Goal: Communication & Community: Answer question/provide support

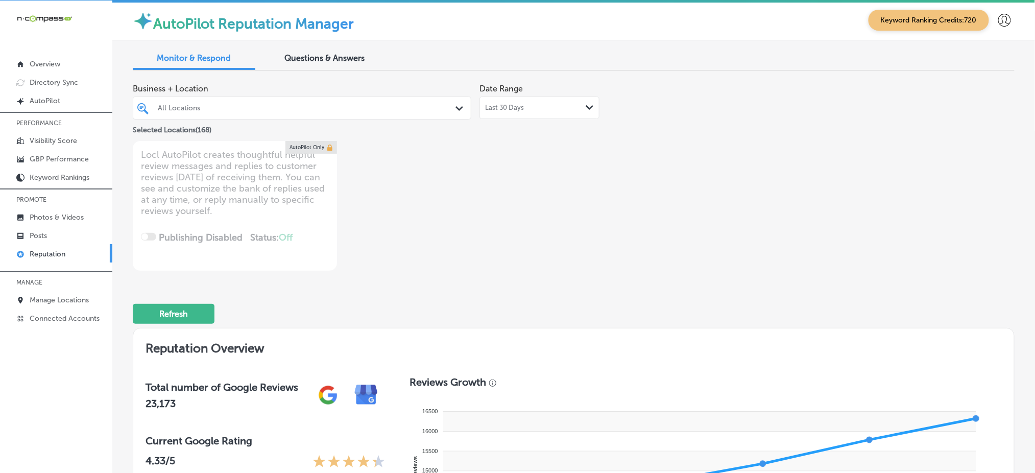
scroll to position [2, 0]
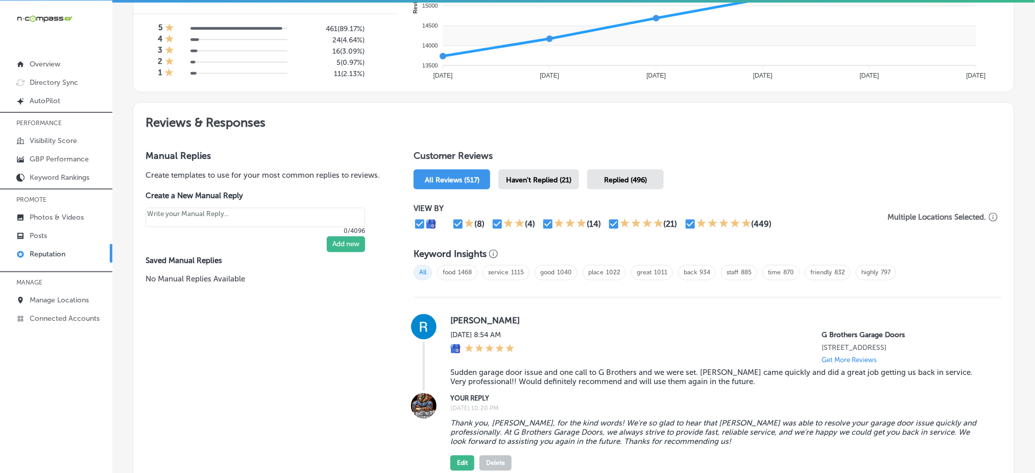
scroll to position [476, 0]
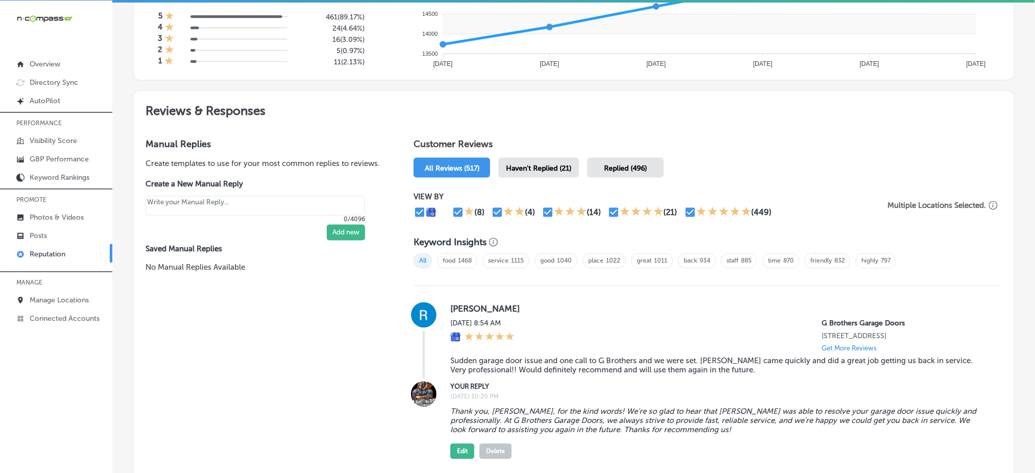
click at [556, 167] on span "Haven't Replied (21)" at bounding box center [538, 168] width 65 height 9
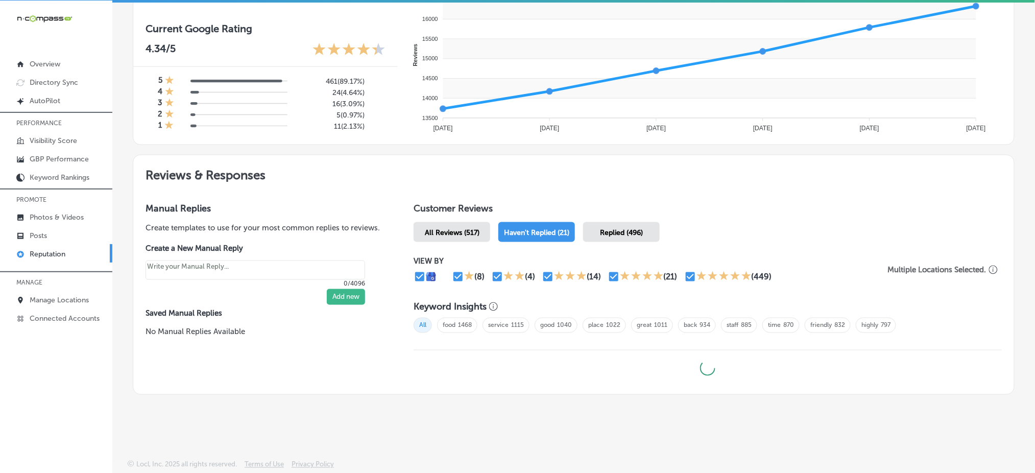
scroll to position [409, 0]
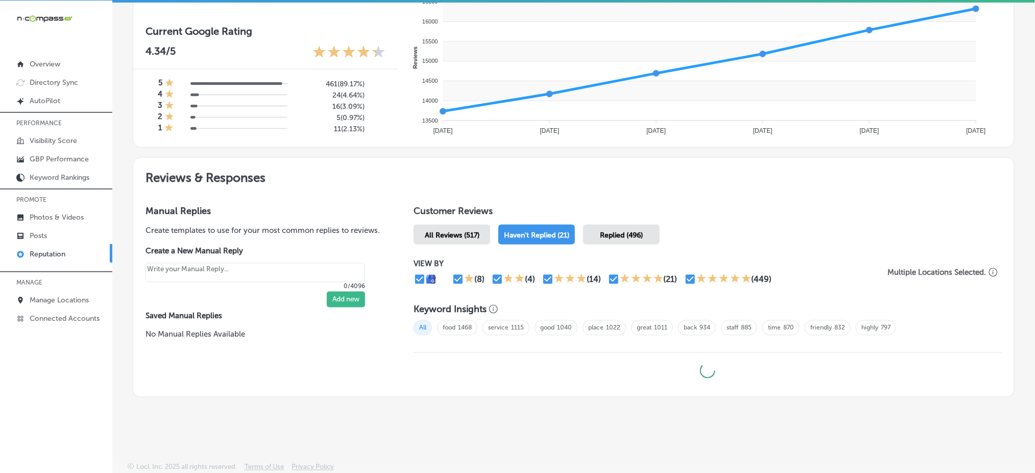
type textarea "x"
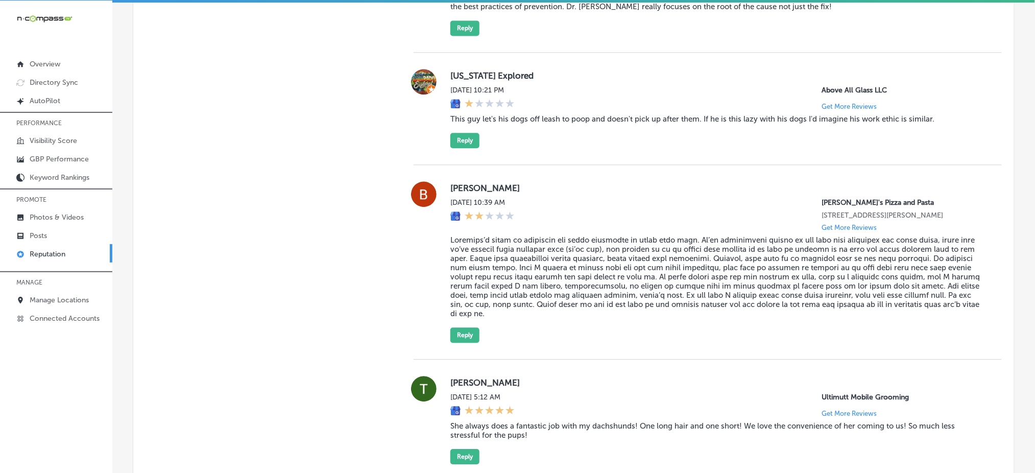
scroll to position [2178, 0]
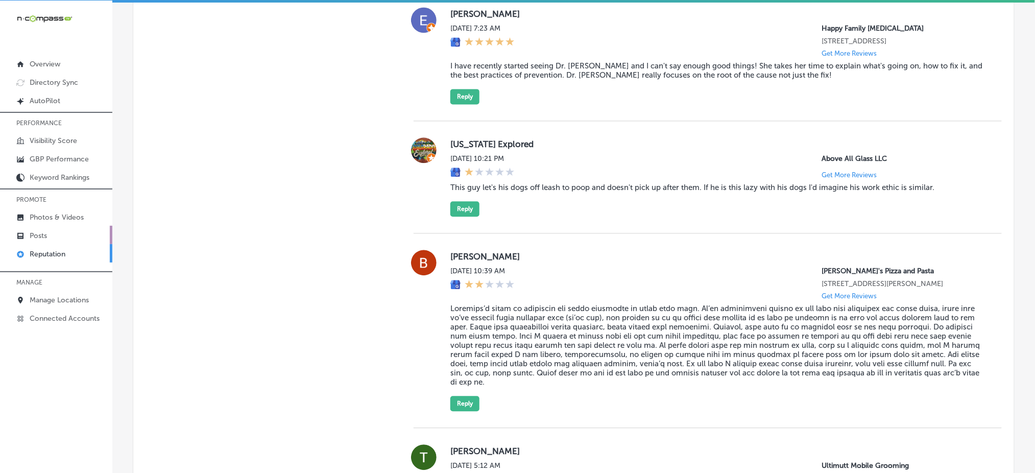
click at [75, 235] on link "Posts" at bounding box center [56, 235] width 112 height 18
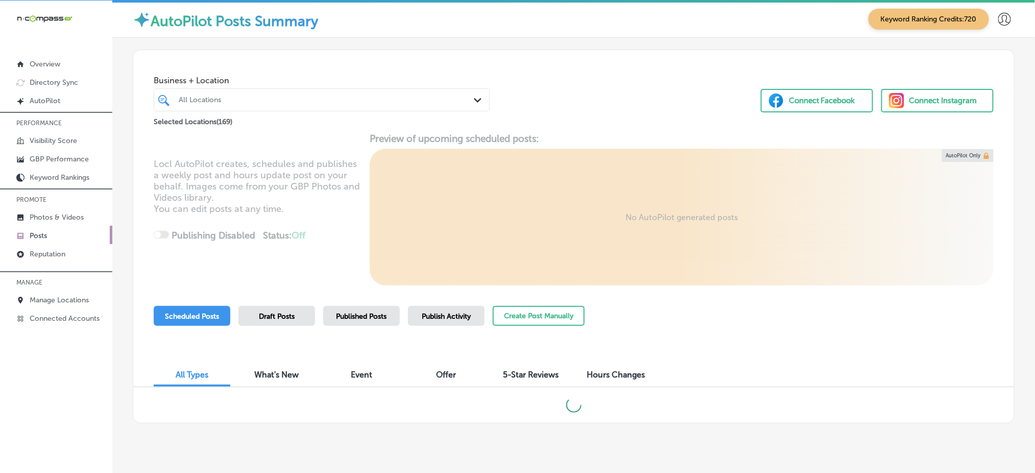
click at [422, 317] on span "Publish Activity" at bounding box center [446, 316] width 49 height 9
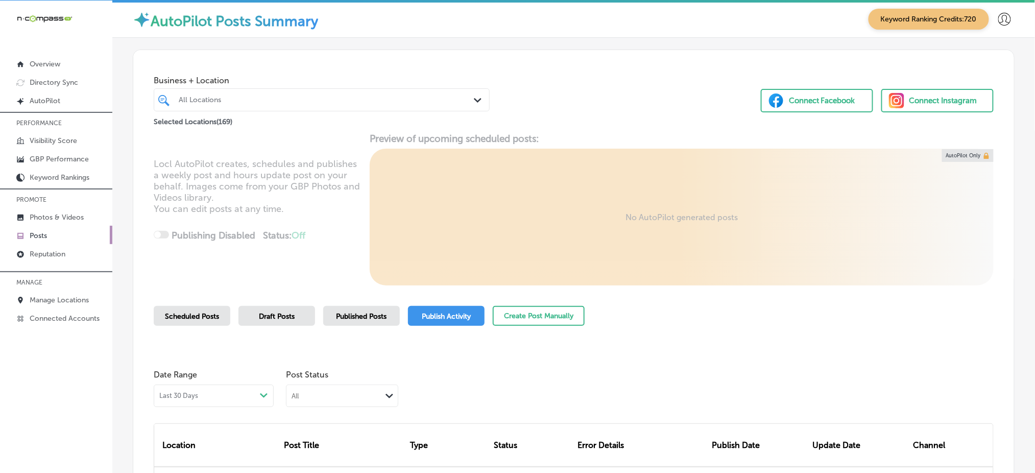
scroll to position [136, 0]
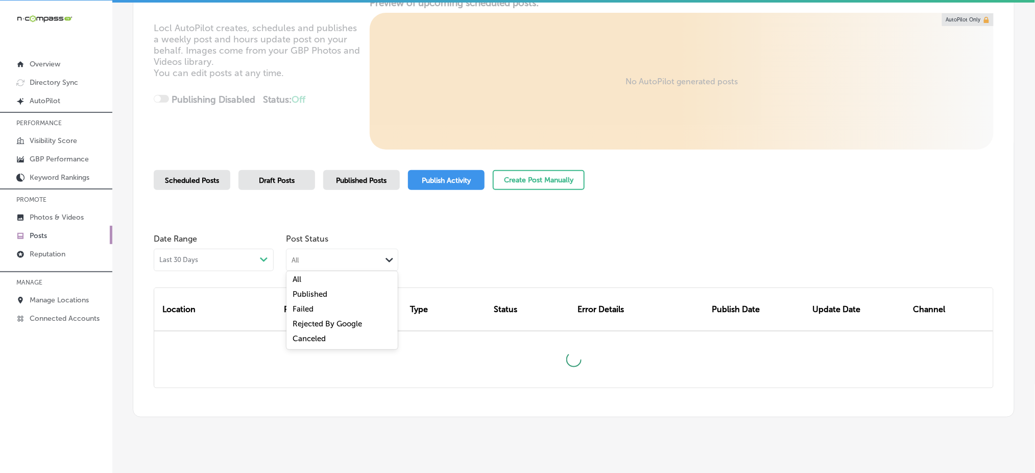
click at [323, 263] on div "All" at bounding box center [333, 260] width 95 height 10
click at [327, 319] on label "Rejected By Google" at bounding box center [326, 323] width 69 height 9
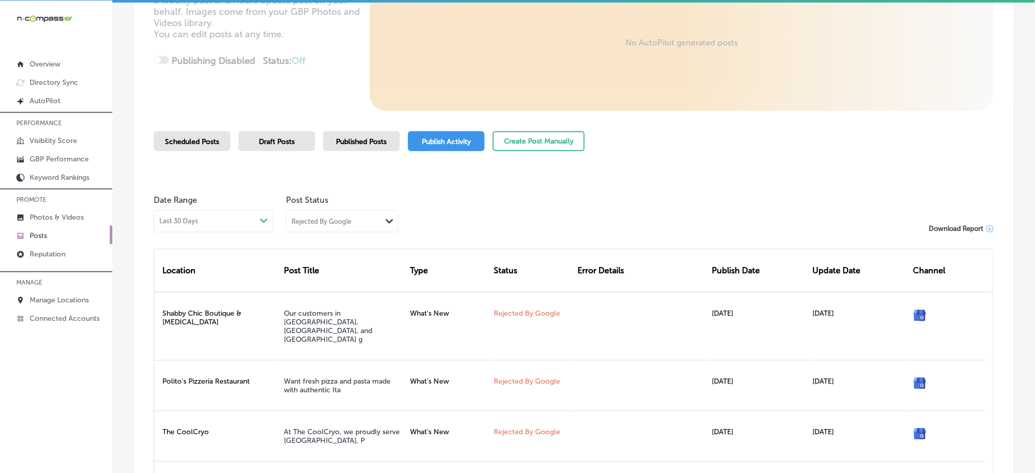
scroll to position [204, 0]
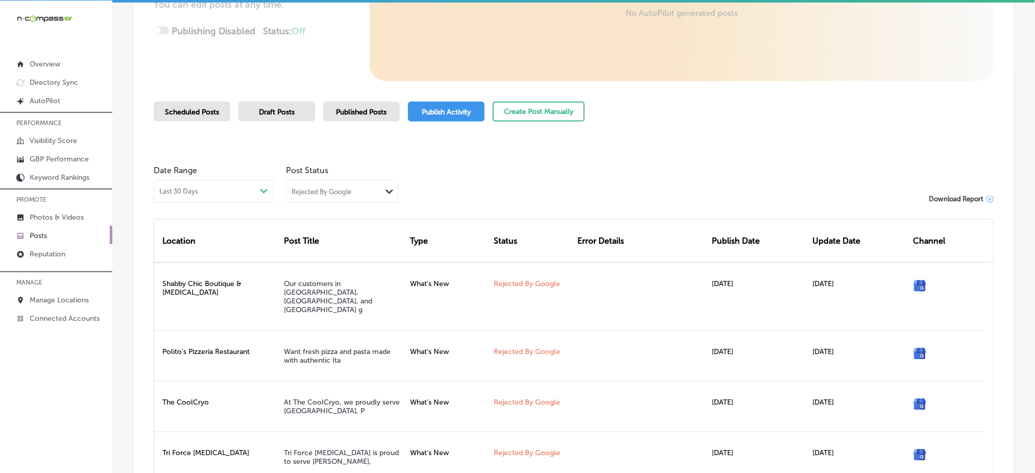
click at [324, 193] on div "Rejected By Google" at bounding box center [321, 191] width 60 height 9
click at [317, 239] on div "Failed" at bounding box center [341, 241] width 111 height 15
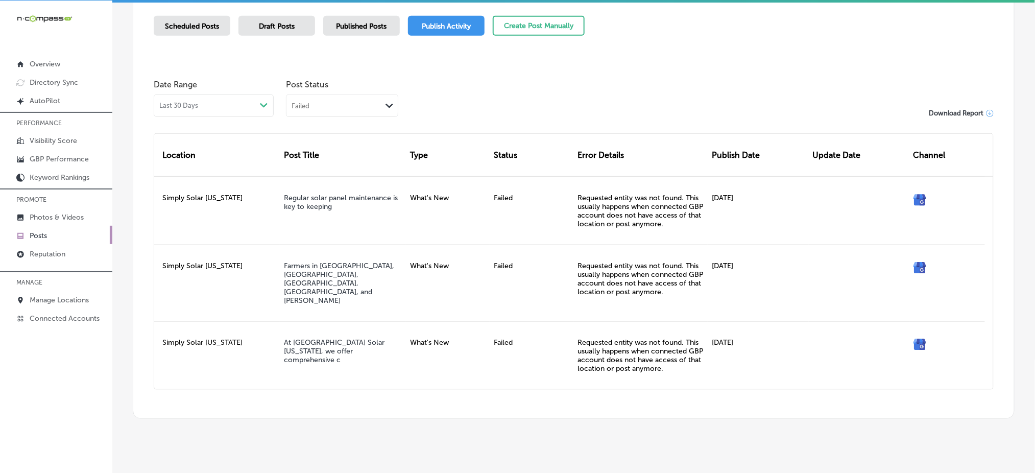
scroll to position [222, 0]
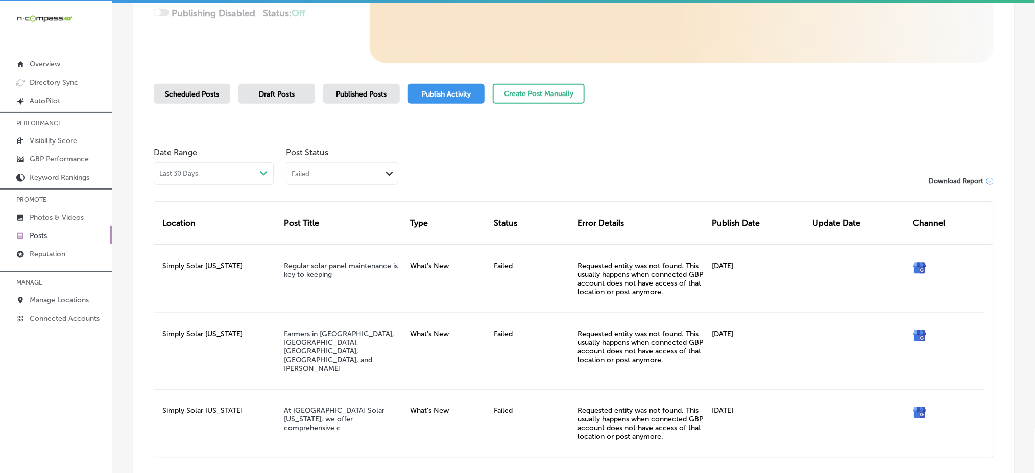
click at [60, 237] on link "Posts" at bounding box center [56, 235] width 112 height 18
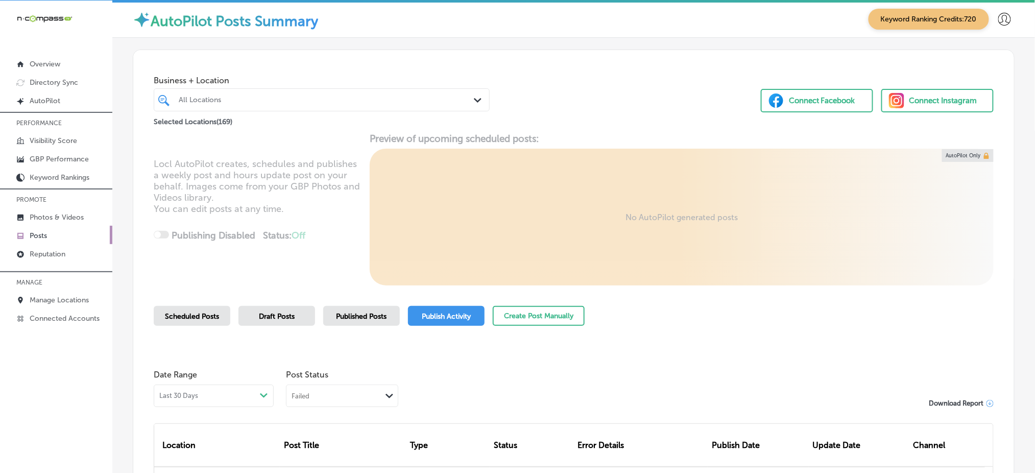
click at [220, 315] on div "Scheduled Posts" at bounding box center [192, 316] width 77 height 20
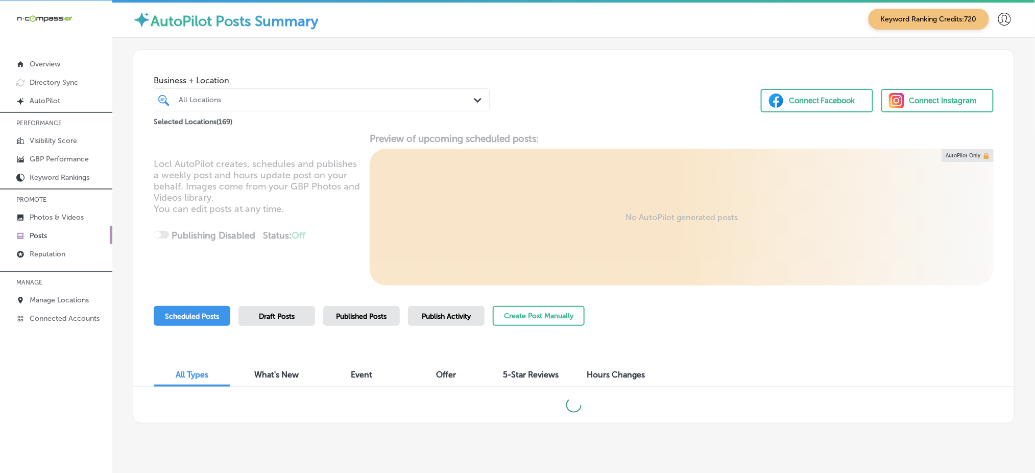
click at [242, 104] on div at bounding box center [307, 100] width 259 height 14
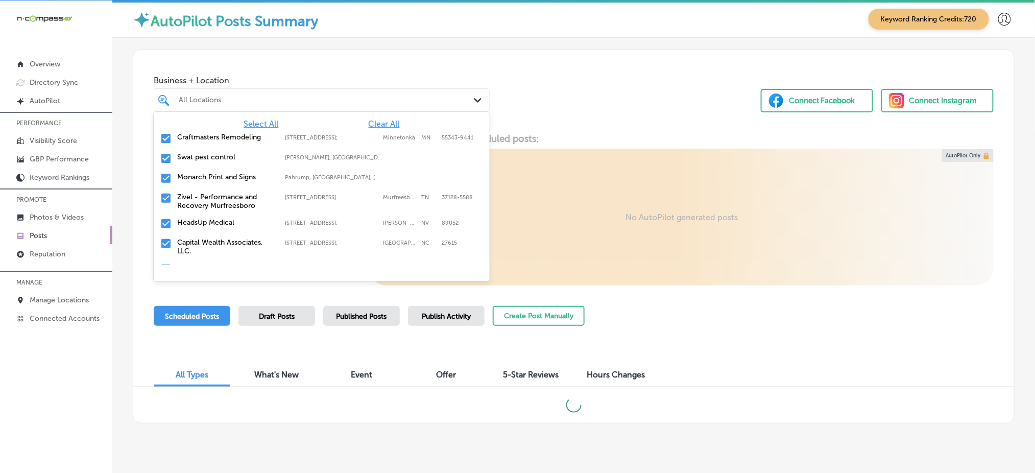
click at [379, 126] on span "Clear All" at bounding box center [384, 124] width 31 height 10
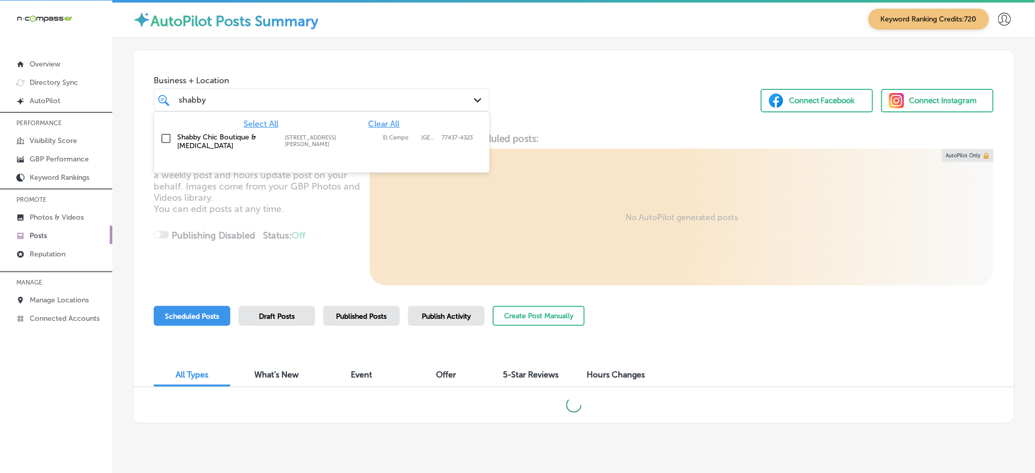
click at [372, 140] on label "[STREET_ADDRESS][PERSON_NAME]" at bounding box center [331, 140] width 93 height 13
type input "shabby"
click at [595, 107] on div "Business + Location option [STREET_ADDRESS][PERSON_NAME]. option [STREET_ADDRES…" at bounding box center [573, 89] width 881 height 78
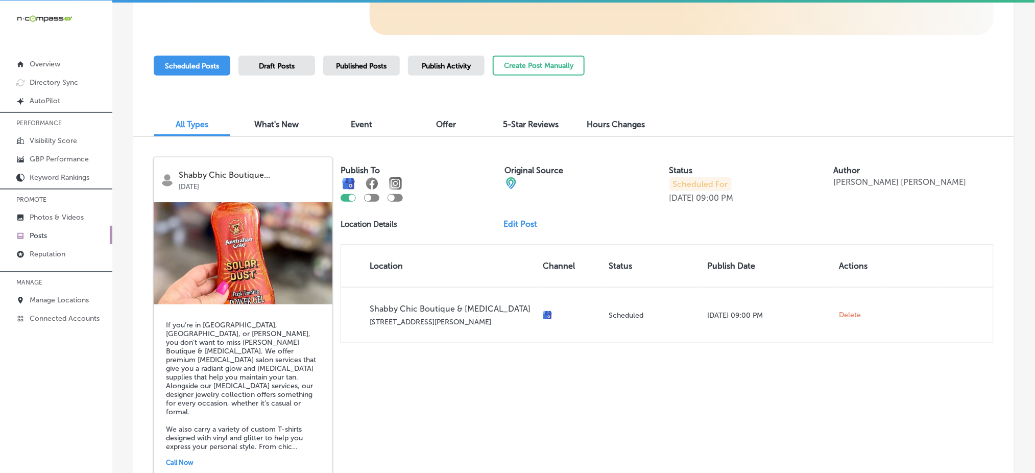
scroll to position [227, 0]
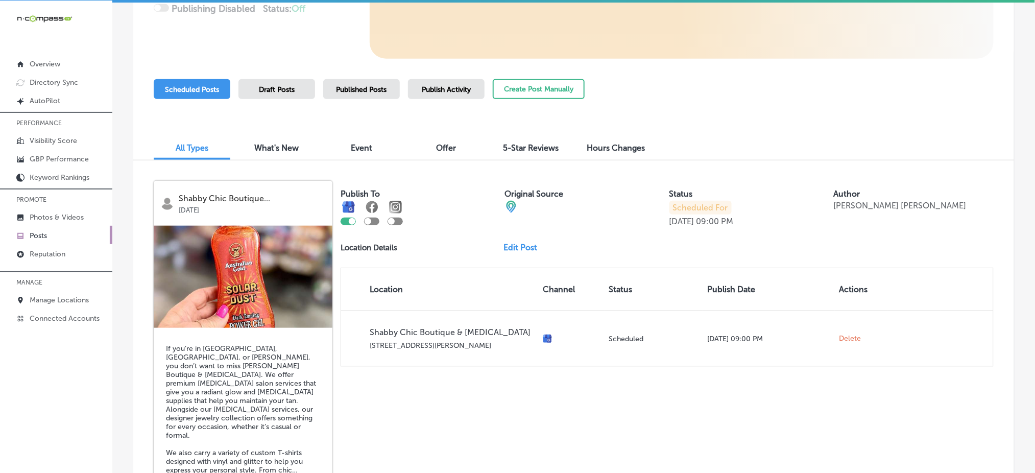
click at [434, 90] on span "Publish Activity" at bounding box center [446, 89] width 49 height 9
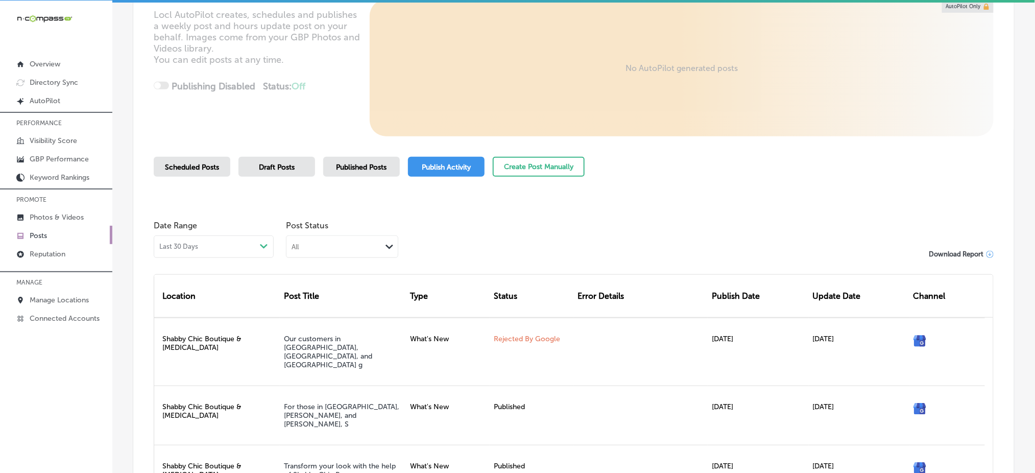
scroll to position [227, 0]
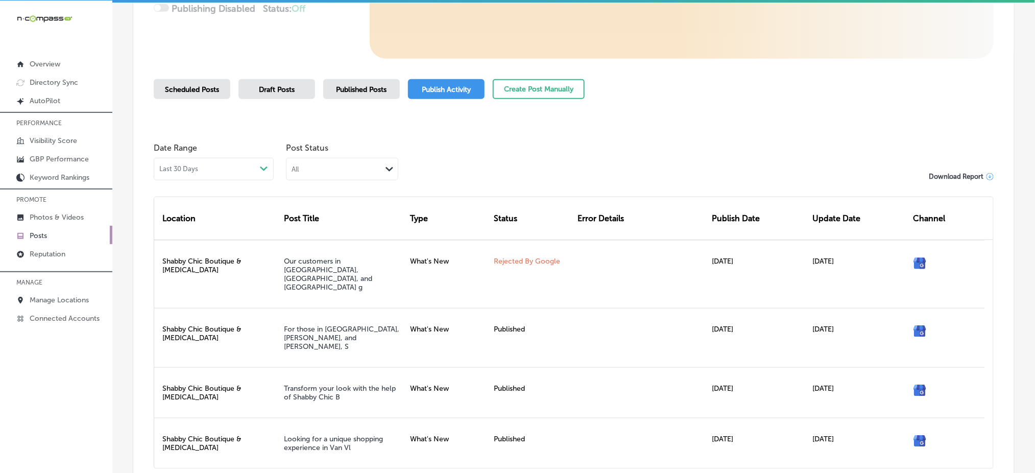
click at [360, 82] on div "Published Posts" at bounding box center [361, 89] width 77 height 20
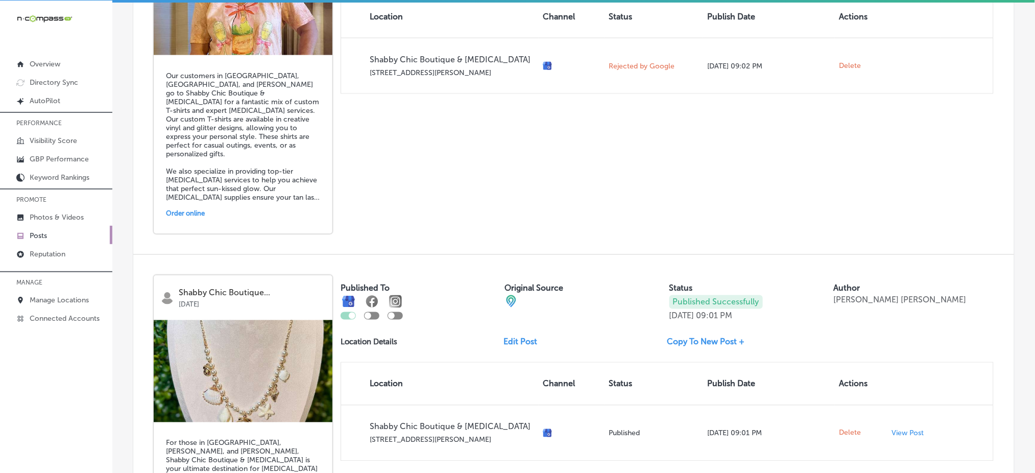
scroll to position [295, 0]
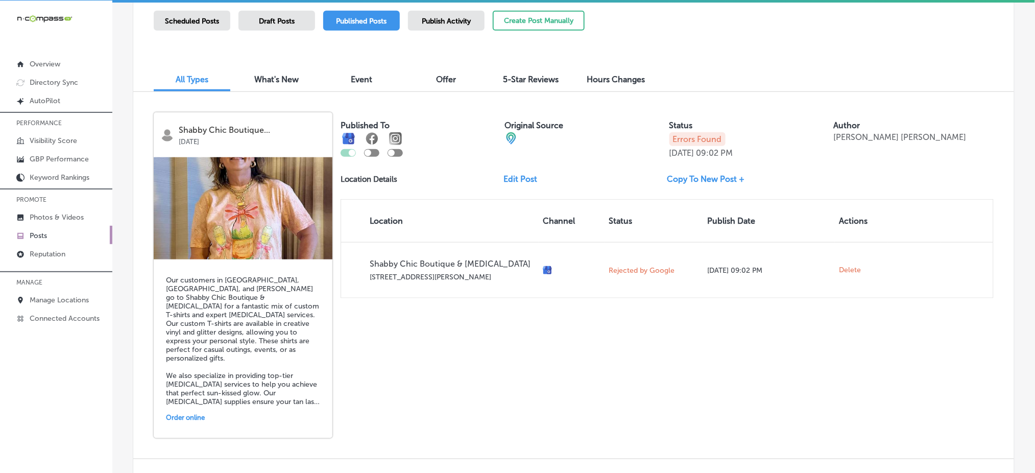
click at [679, 177] on link "Copy To New Post +" at bounding box center [710, 179] width 86 height 10
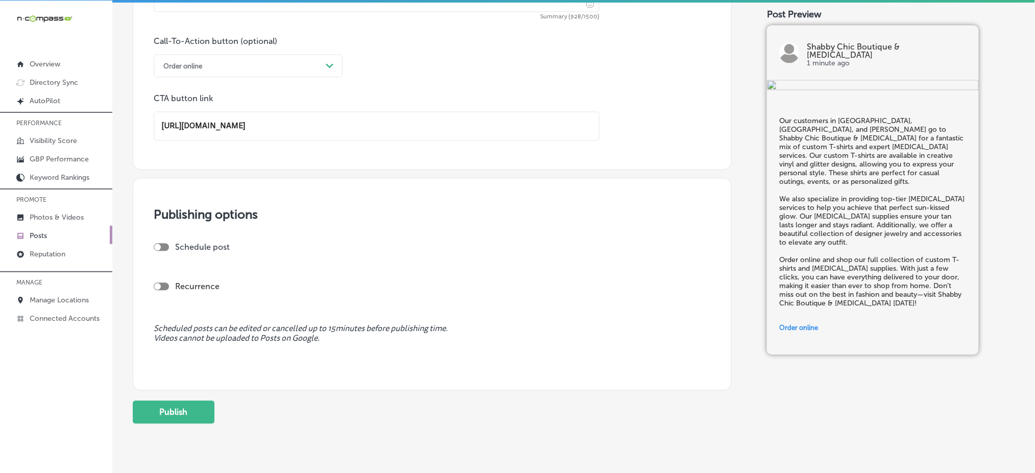
scroll to position [748, 0]
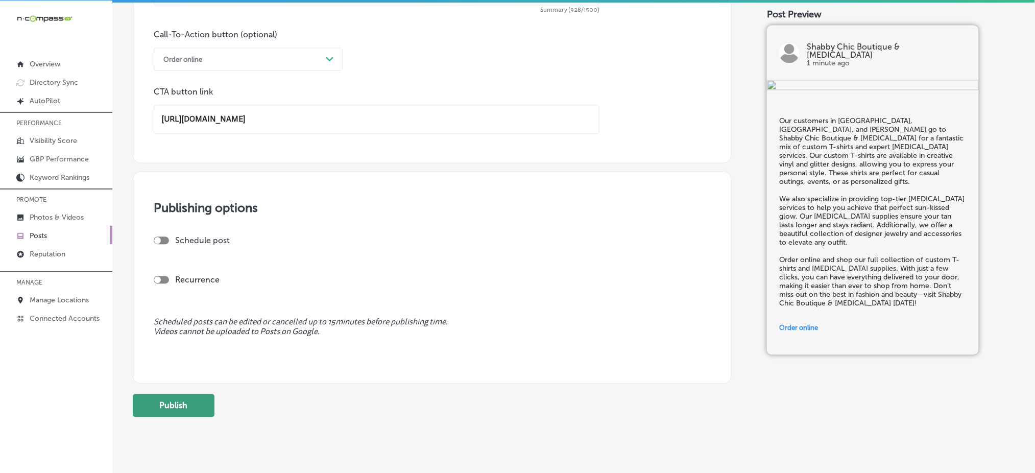
click at [190, 396] on button "Publish" at bounding box center [174, 405] width 82 height 23
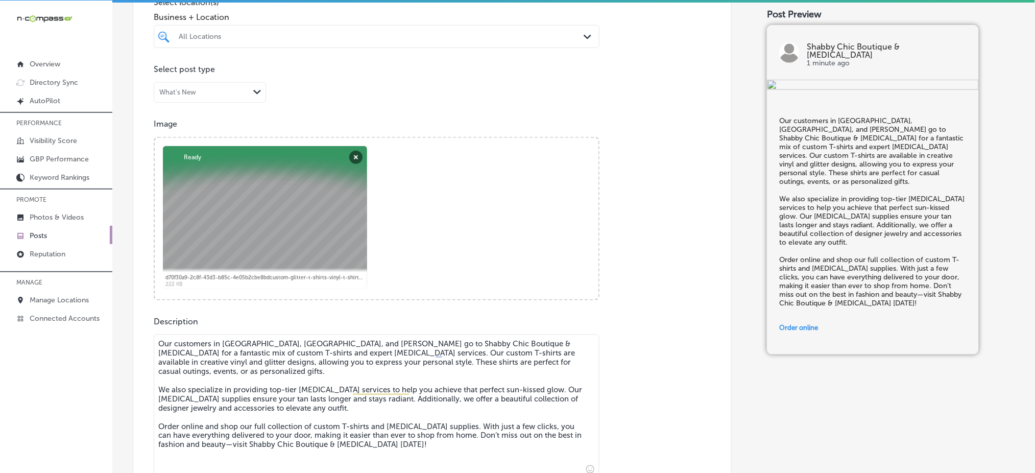
scroll to position [204, 0]
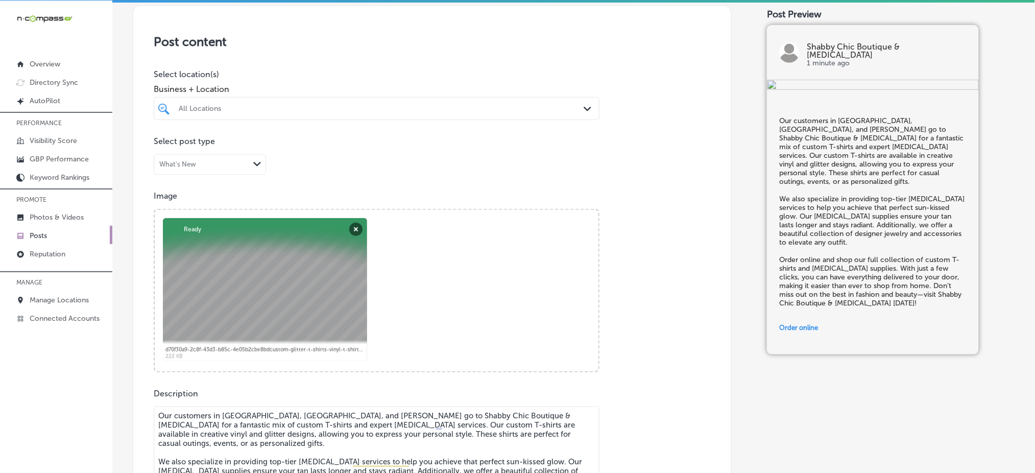
drag, startPoint x: 280, startPoint y: 107, endPoint x: 321, endPoint y: 110, distance: 41.4
click at [280, 107] on div "All Locations" at bounding box center [382, 108] width 406 height 9
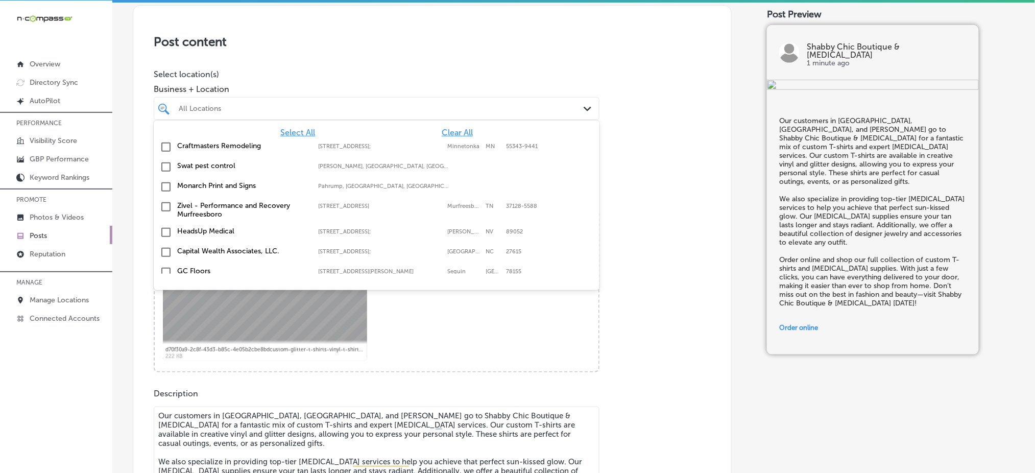
click at [458, 129] on span "Clear All" at bounding box center [457, 133] width 31 height 10
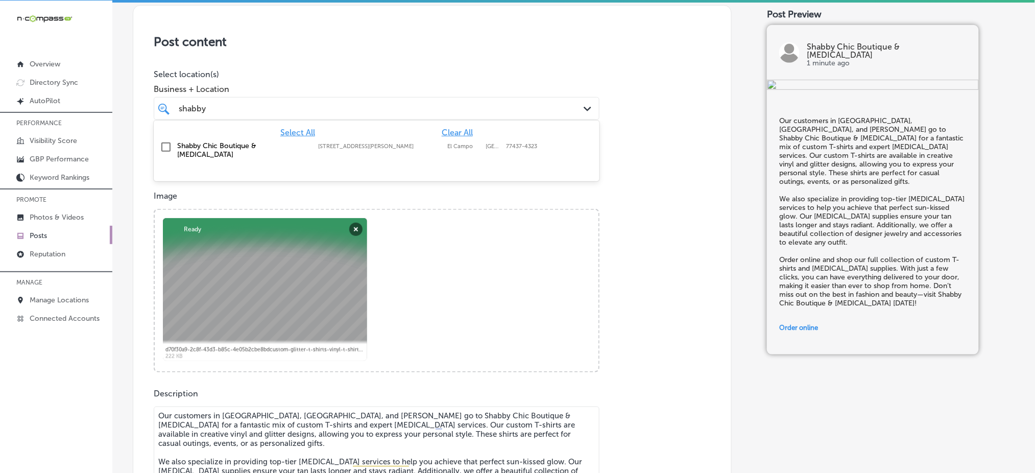
click at [443, 145] on div "[STREET_ADDRESS][PERSON_NAME] [STREET_ADDRESS][PERSON_NAME]" at bounding box center [383, 146] width 131 height 7
type input "shabby"
click at [453, 71] on p "Select location(s)" at bounding box center [377, 74] width 446 height 10
click at [444, 116] on div "shabby shabby Path Created with Sketch." at bounding box center [377, 108] width 446 height 23
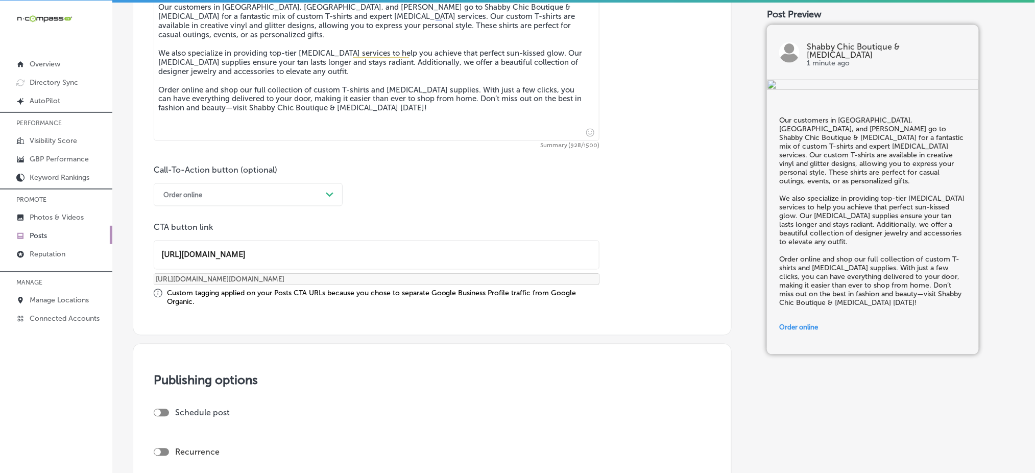
scroll to position [821, 0]
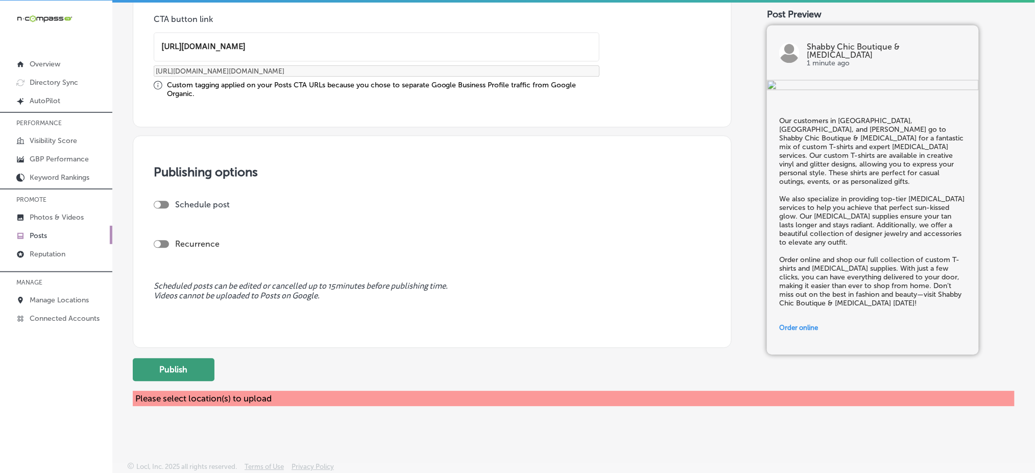
click at [177, 371] on button "Publish" at bounding box center [174, 369] width 82 height 23
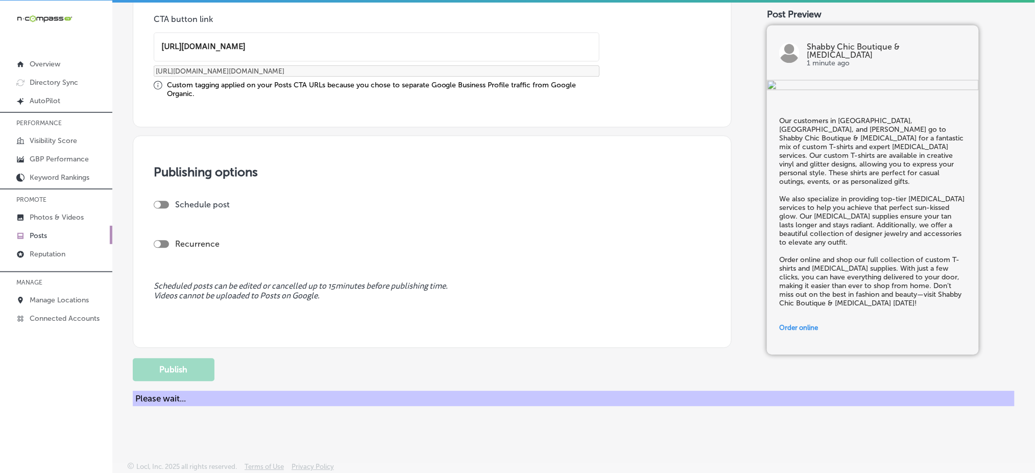
scroll to position [715, 0]
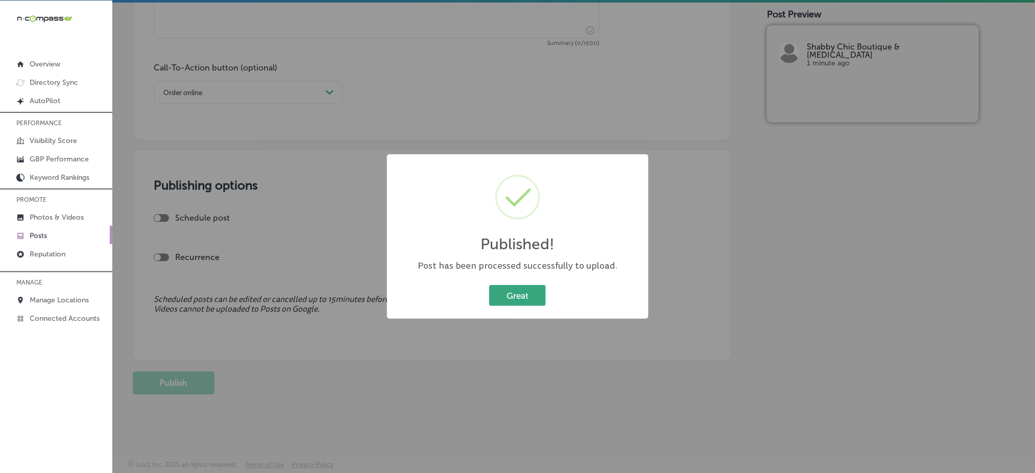
click at [515, 285] on button "Great" at bounding box center [517, 295] width 57 height 21
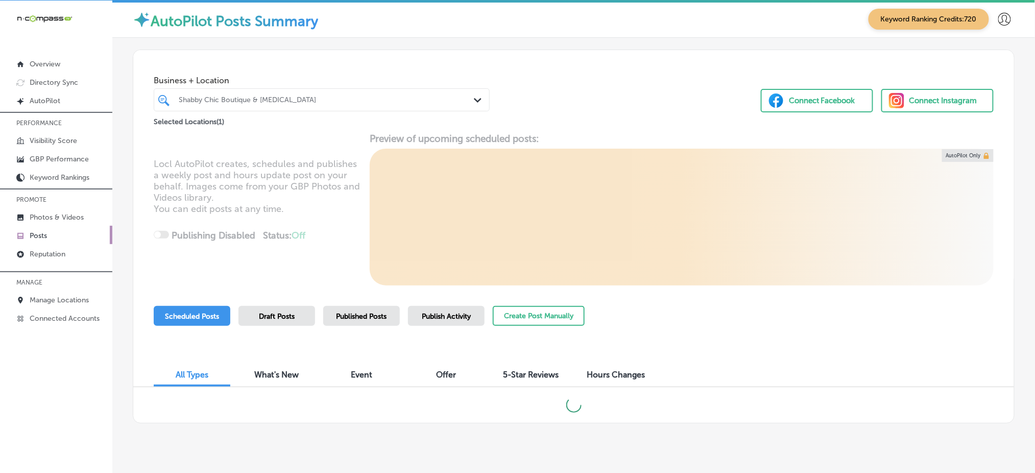
scroll to position [19, 0]
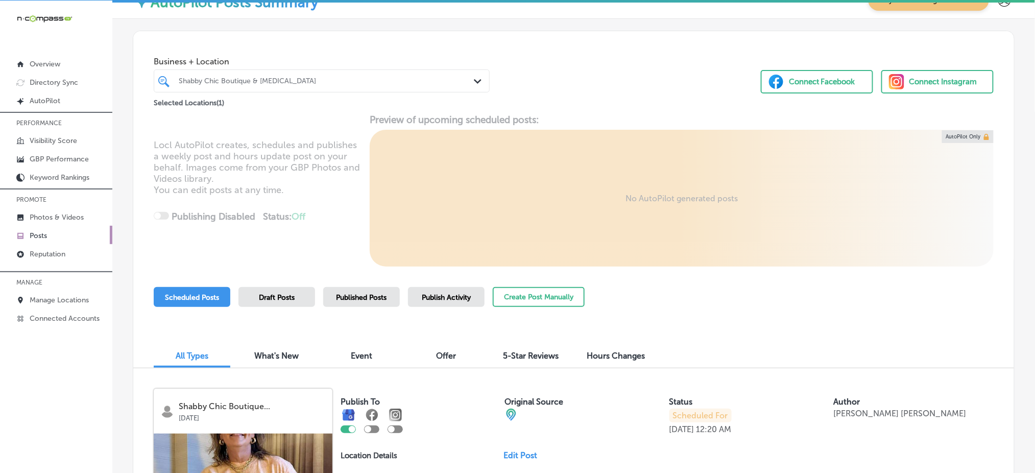
click at [394, 297] on div "Published Posts" at bounding box center [361, 297] width 77 height 20
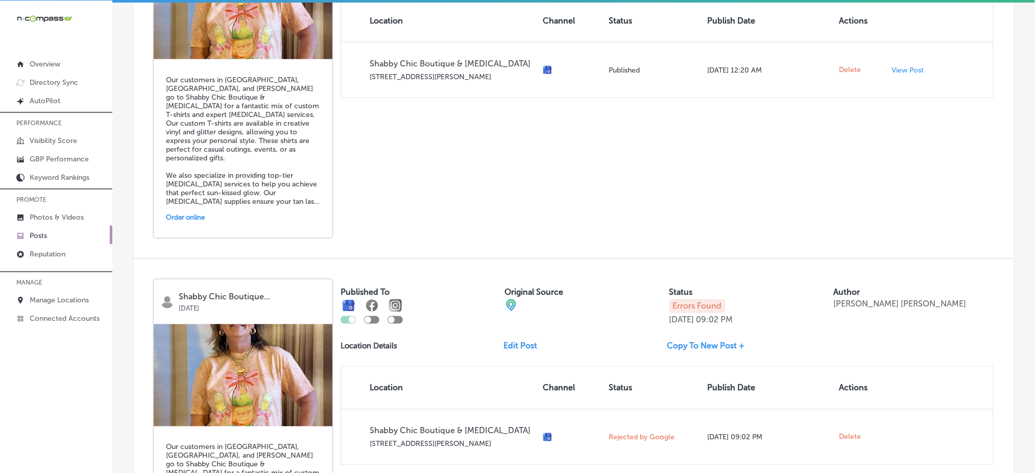
scroll to position [631, 0]
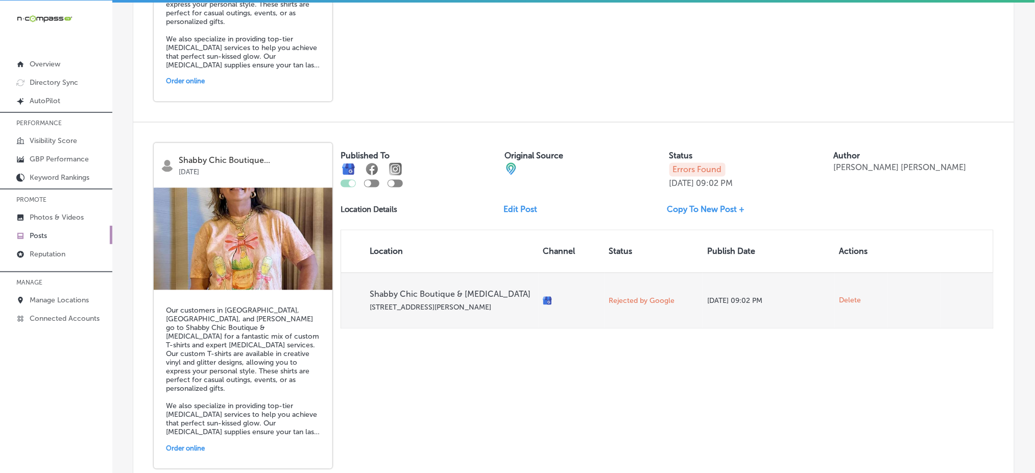
click at [839, 296] on span "Delete" at bounding box center [850, 300] width 22 height 9
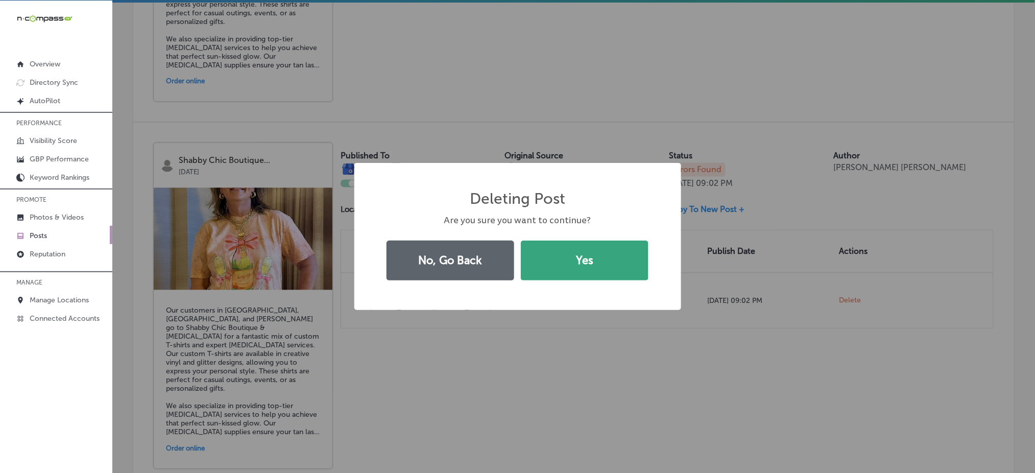
click at [581, 254] on button "Yes" at bounding box center [585, 260] width 128 height 40
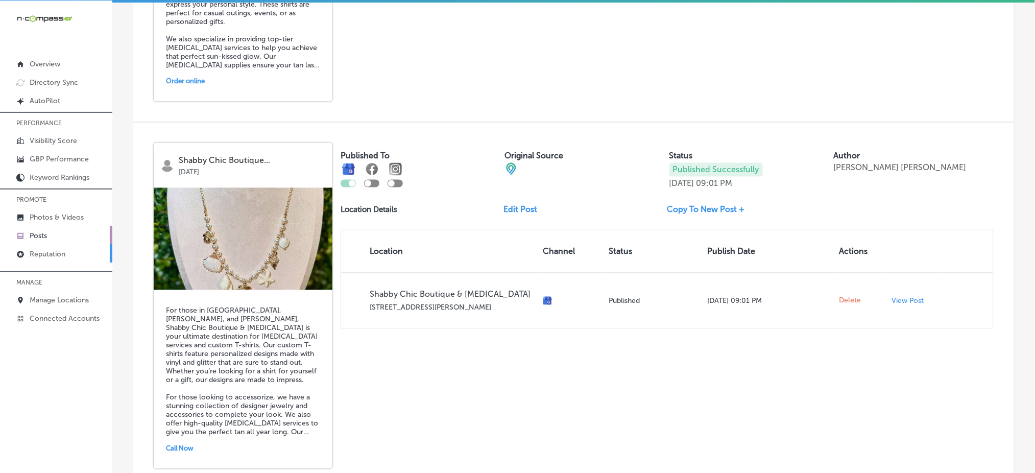
click at [61, 252] on p "Reputation" at bounding box center [48, 254] width 36 height 9
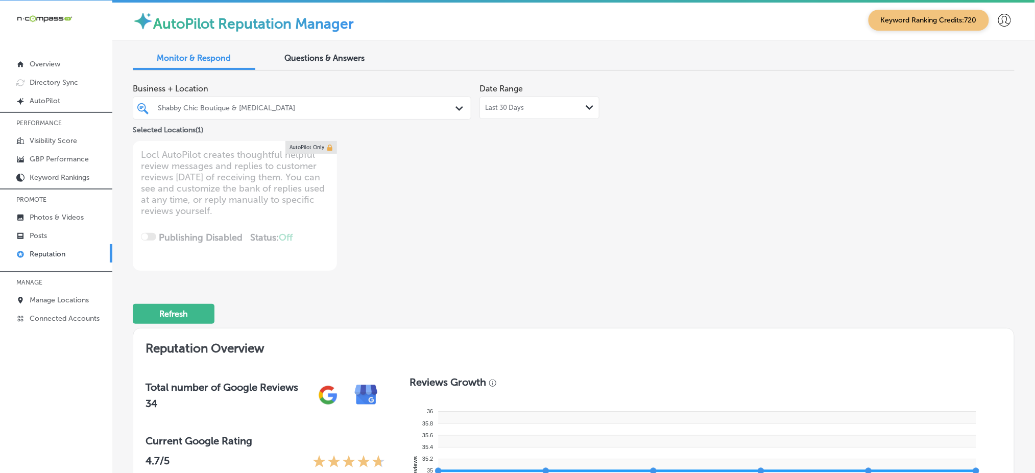
click at [344, 110] on div "Shabby Chic Boutique & [MEDICAL_DATA]" at bounding box center [307, 108] width 299 height 9
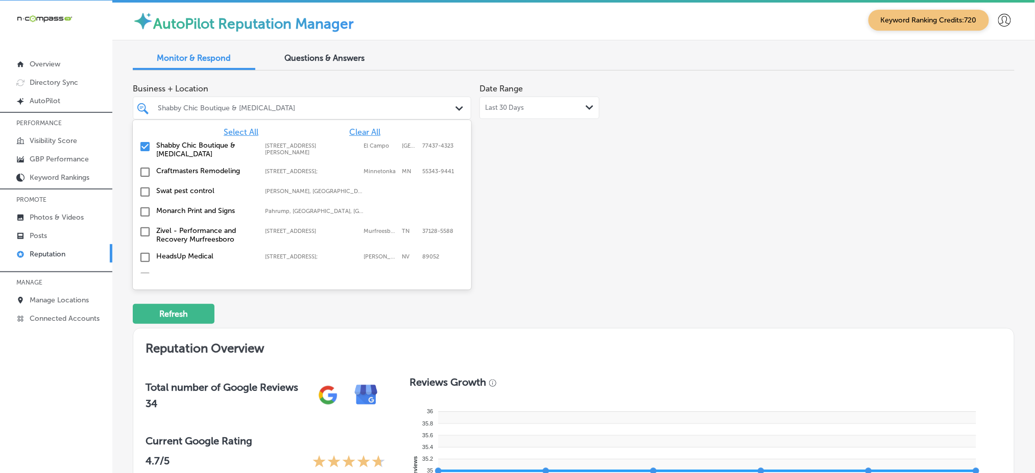
click at [361, 128] on span "Clear All" at bounding box center [364, 132] width 31 height 10
type textarea "x"
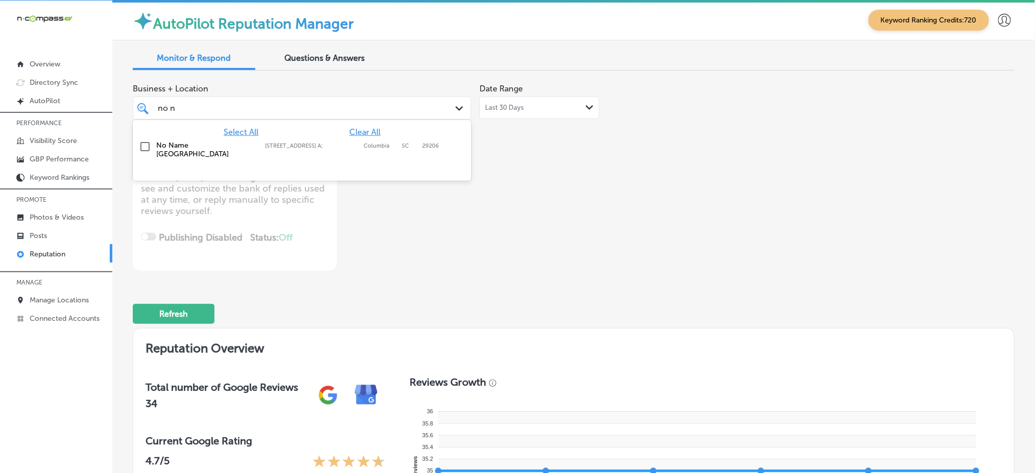
type input "no na"
click at [358, 142] on div "[STREET_ADDRESS] A;, Columbia, SC, 29206 [STREET_ADDRESS] A; Columbia SC 29206" at bounding box center [314, 145] width 99 height 7
type textarea "x"
type input "no na"
click at [687, 192] on div "Business + Location option [STREET_ADDRESS] A; , selected. option [STREET_ADDRE…" at bounding box center [574, 175] width 882 height 192
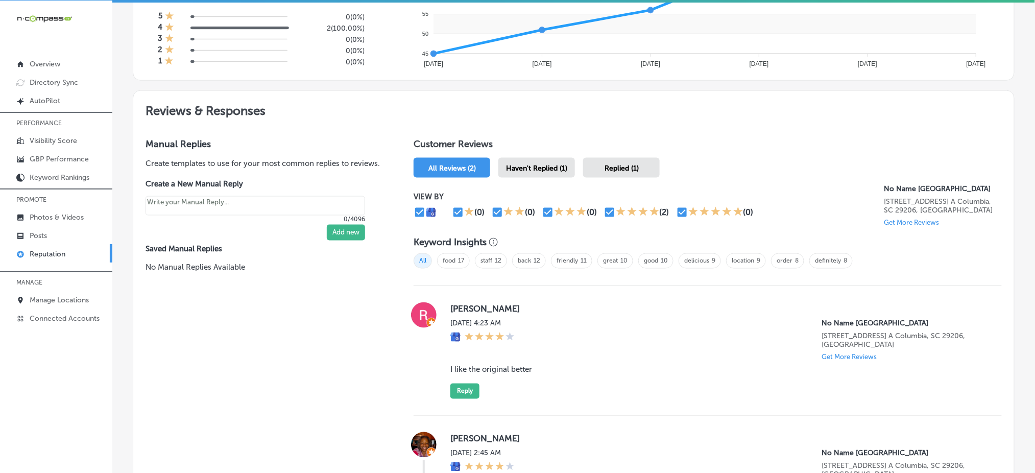
click at [524, 168] on span "Haven't Replied (1)" at bounding box center [536, 168] width 61 height 9
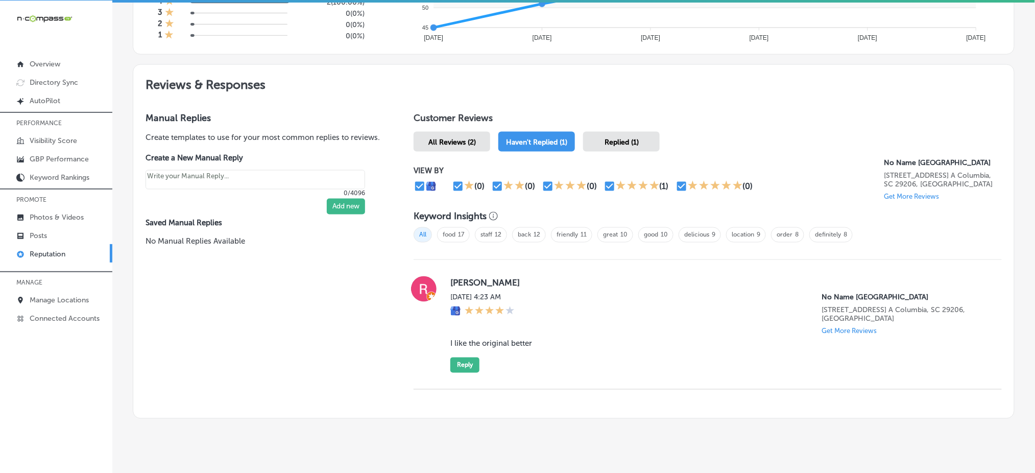
scroll to position [515, 0]
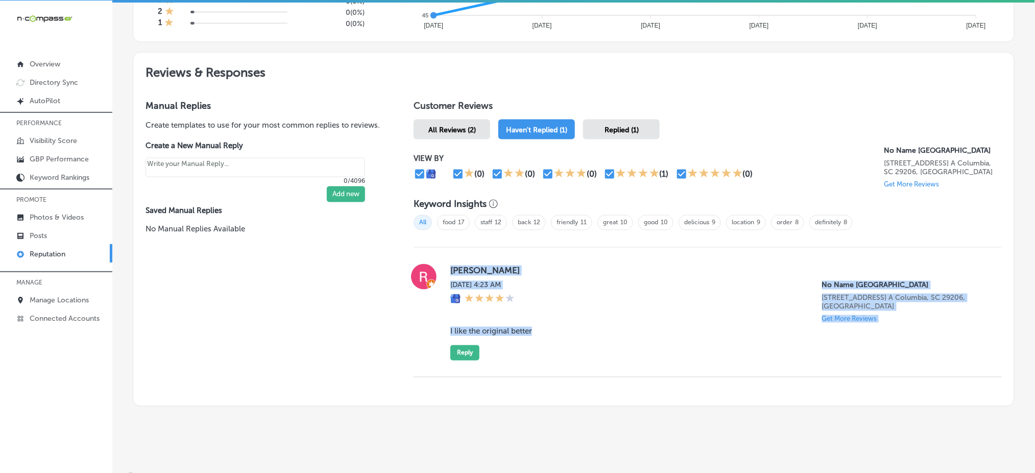
drag, startPoint x: 447, startPoint y: 266, endPoint x: 576, endPoint y: 321, distance: 140.5
click at [576, 321] on div "[PERSON_NAME][DATE] 4:23 AM No Name [GEOGRAPHIC_DATA] [STREET_ADDRESS] A Columb…" at bounding box center [707, 312] width 588 height 96
copy div "[PERSON_NAME][DATE] 4:23 AM No Name [GEOGRAPHIC_DATA] [STREET_ADDRESS] A Columb…"
click at [644, 289] on div "[DATE] 4:23 AM No Name [GEOGRAPHIC_DATA] [STREET_ADDRESS] A [GEOGRAPHIC_DATA], …" at bounding box center [717, 302] width 535 height 42
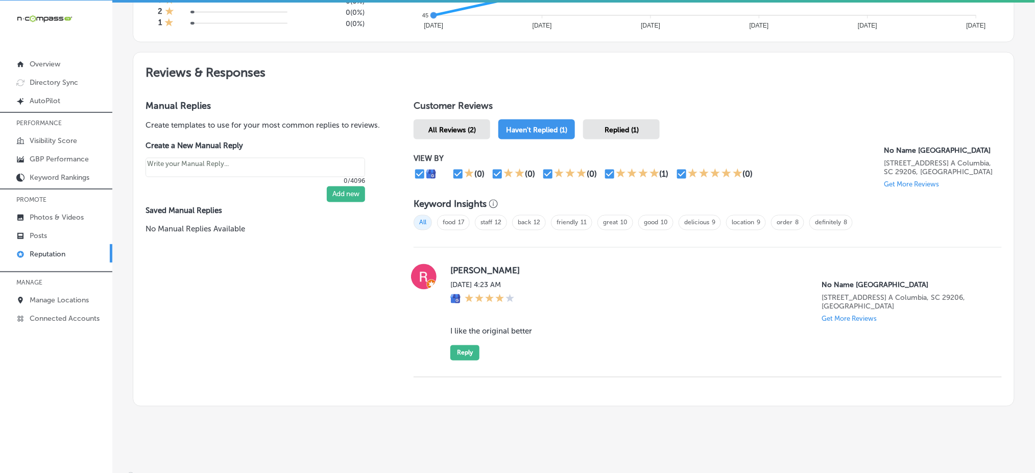
click at [834, 377] on div at bounding box center [707, 387] width 588 height 20
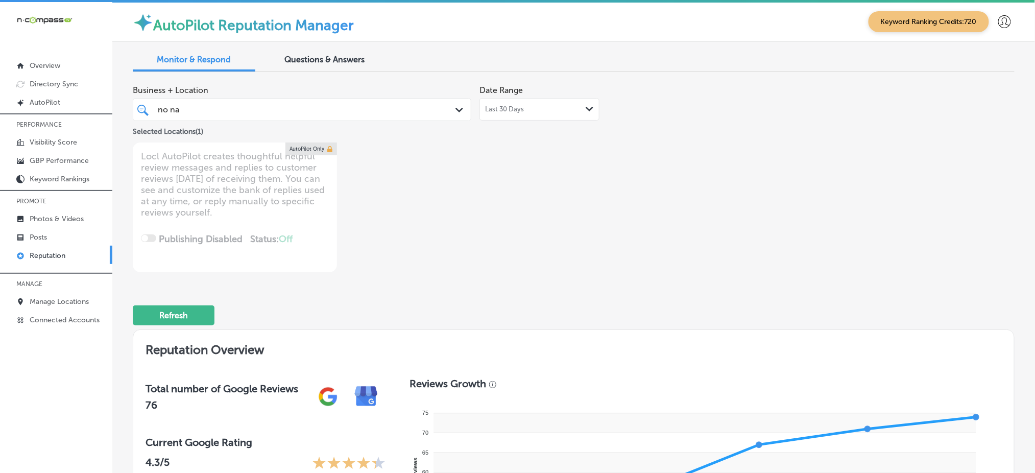
scroll to position [0, 0]
click at [266, 119] on div "no na no na Path Created with Sketch." at bounding box center [302, 110] width 338 height 23
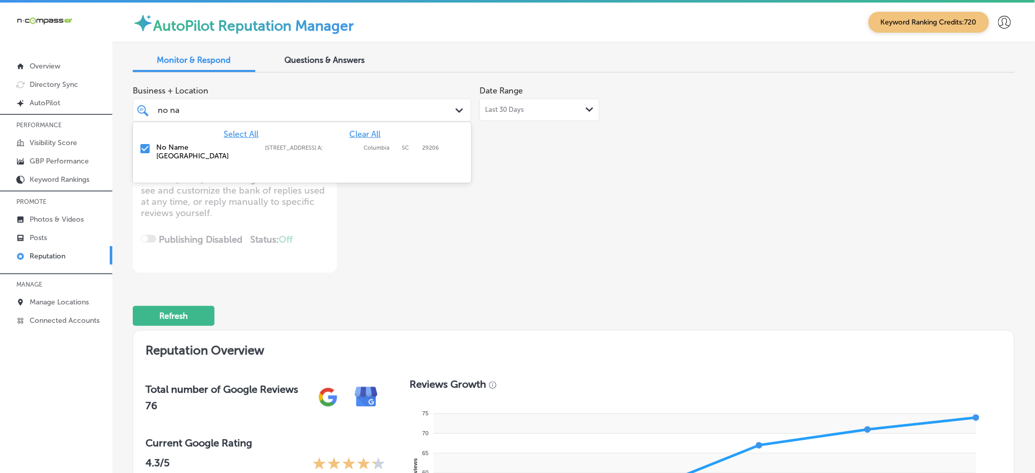
click at [362, 138] on span "Clear All" at bounding box center [364, 134] width 31 height 10
type textarea "x"
type input "n"
type input "[PERSON_NAME]"
click at [365, 142] on div "[PERSON_NAME] Concrete LLC [GEOGRAPHIC_DATA], [GEOGRAPHIC_DATA], [GEOGRAPHIC_DA…" at bounding box center [302, 151] width 330 height 21
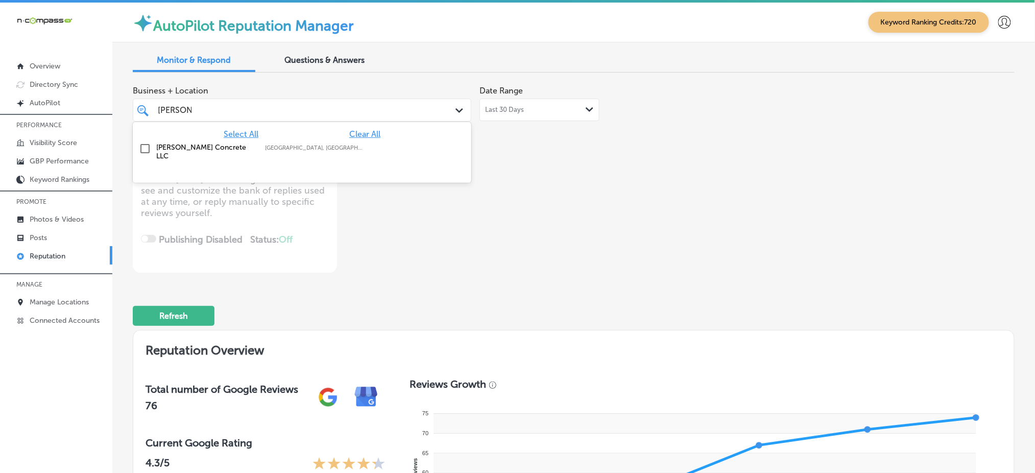
type textarea "x"
type input "[PERSON_NAME]"
click at [512, 201] on div "Business + Location option focused, 2 of 170. 2 results available for search te…" at bounding box center [397, 177] width 529 height 192
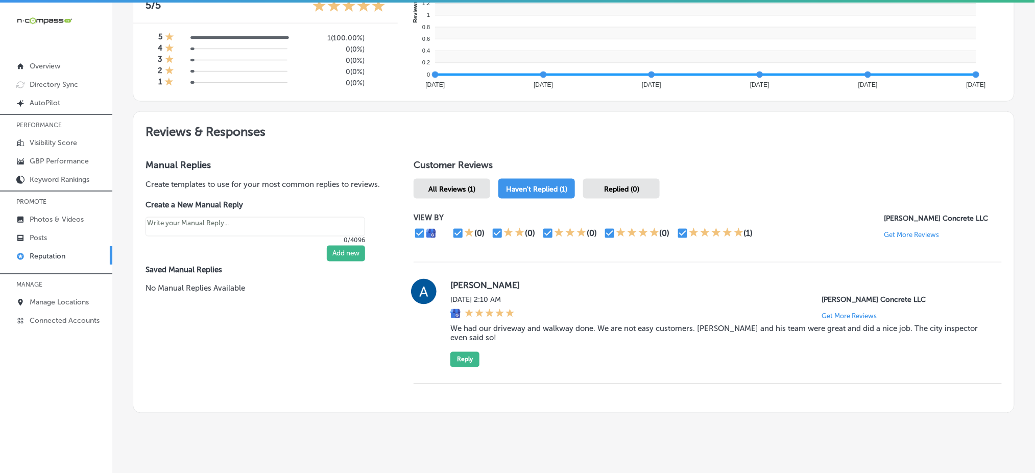
scroll to position [471, 0]
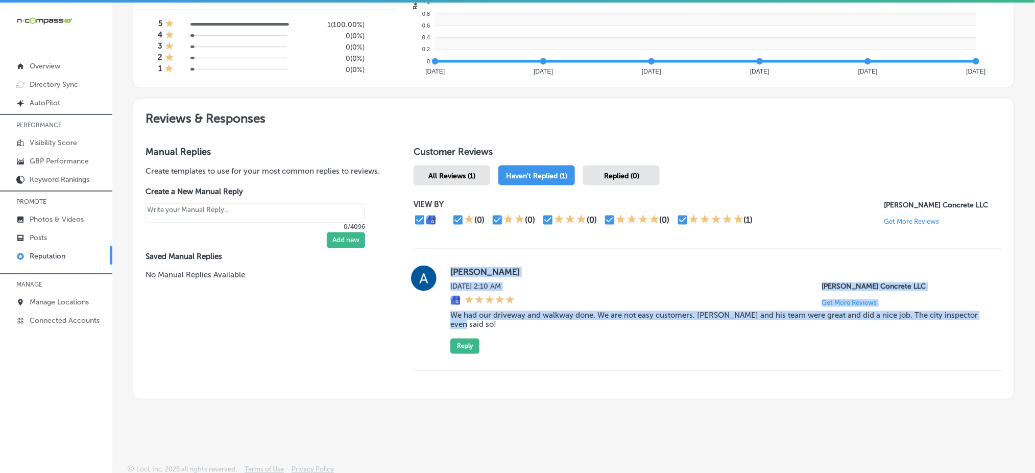
drag, startPoint x: 445, startPoint y: 268, endPoint x: 482, endPoint y: 316, distance: 61.2
click at [482, 316] on div "[PERSON_NAME] [DATE] 2:10 AM [PERSON_NAME] Concrete LLC Get More Reviews We had…" at bounding box center [707, 309] width 588 height 88
copy div "[PERSON_NAME] [DATE] 2:10 AM [PERSON_NAME] Concrete LLC Get More Reviews We had…"
click at [727, 341] on div "[PERSON_NAME] [DATE] 2:10 AM [PERSON_NAME] Concrete LLC Get More Reviews We had…" at bounding box center [717, 309] width 535 height 88
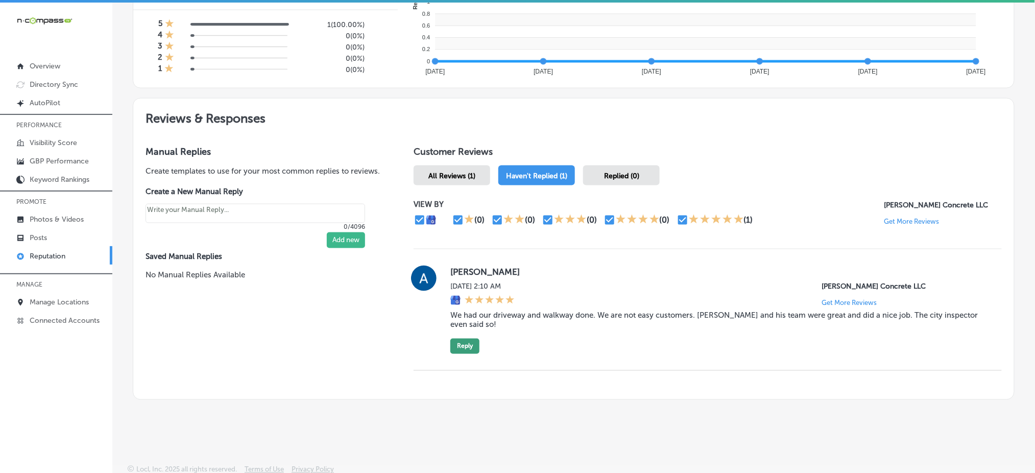
click at [452, 338] on button "Reply" at bounding box center [464, 345] width 29 height 15
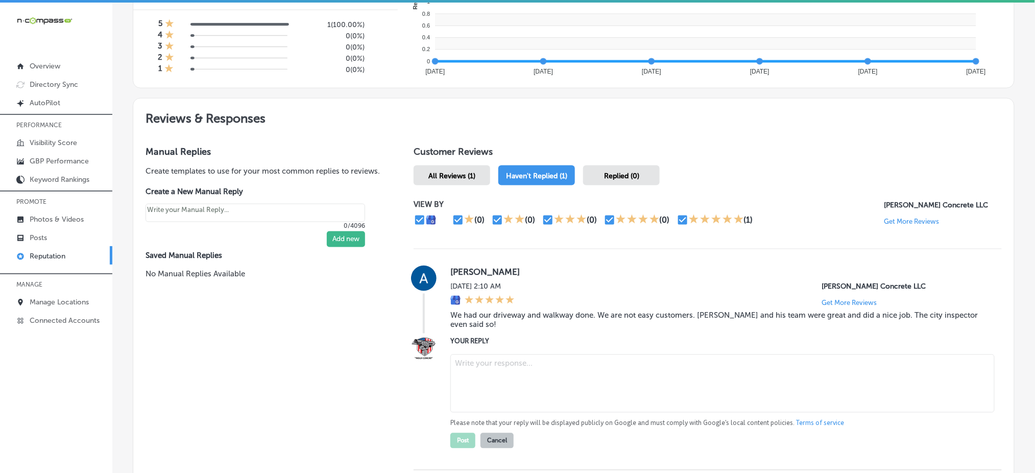
click at [501, 370] on textarea at bounding box center [722, 383] width 544 height 58
type textarea "x"
paste textarea "Thank you for the kind review, [PERSON_NAME]! We’re so glad to hear that you’re…"
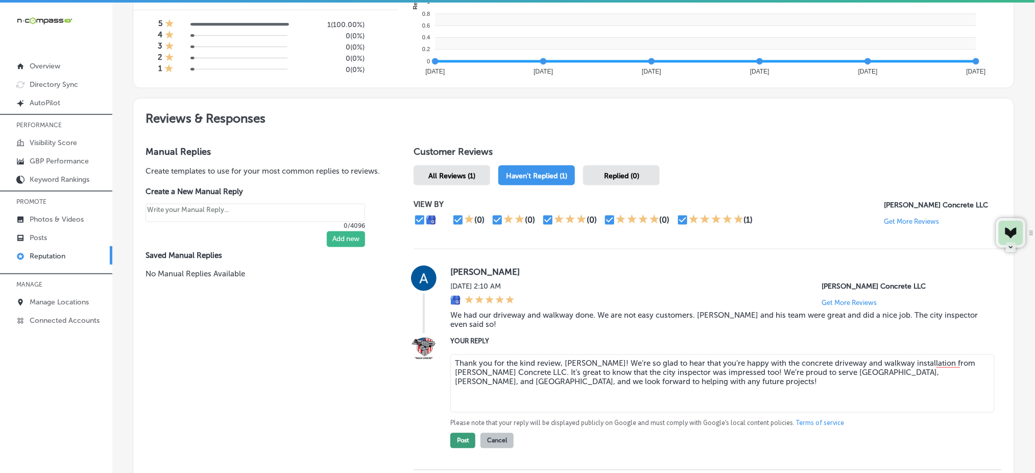
type textarea "Thank you for the kind review, [PERSON_NAME]! We’re so glad to hear that you’re…"
click at [452, 437] on button "Post" at bounding box center [462, 440] width 25 height 15
type textarea "x"
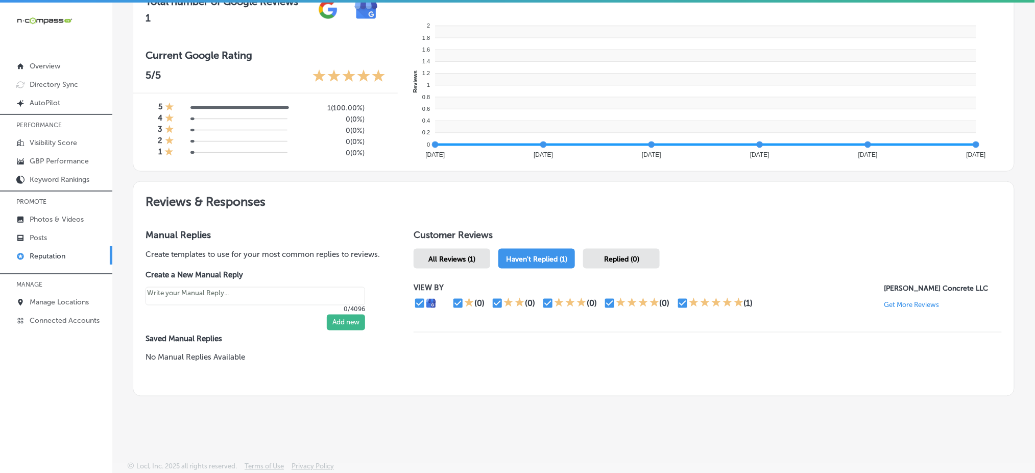
scroll to position [395, 0]
